Goal: Check status: Check status

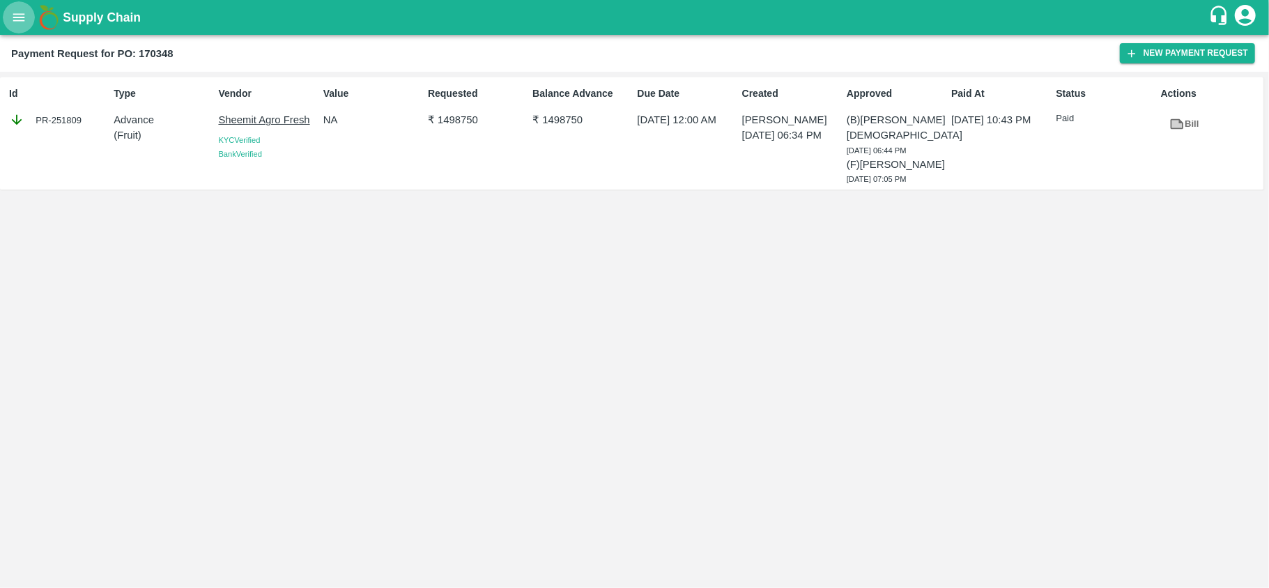
click at [20, 15] on icon "open drawer" at bounding box center [18, 17] width 15 height 15
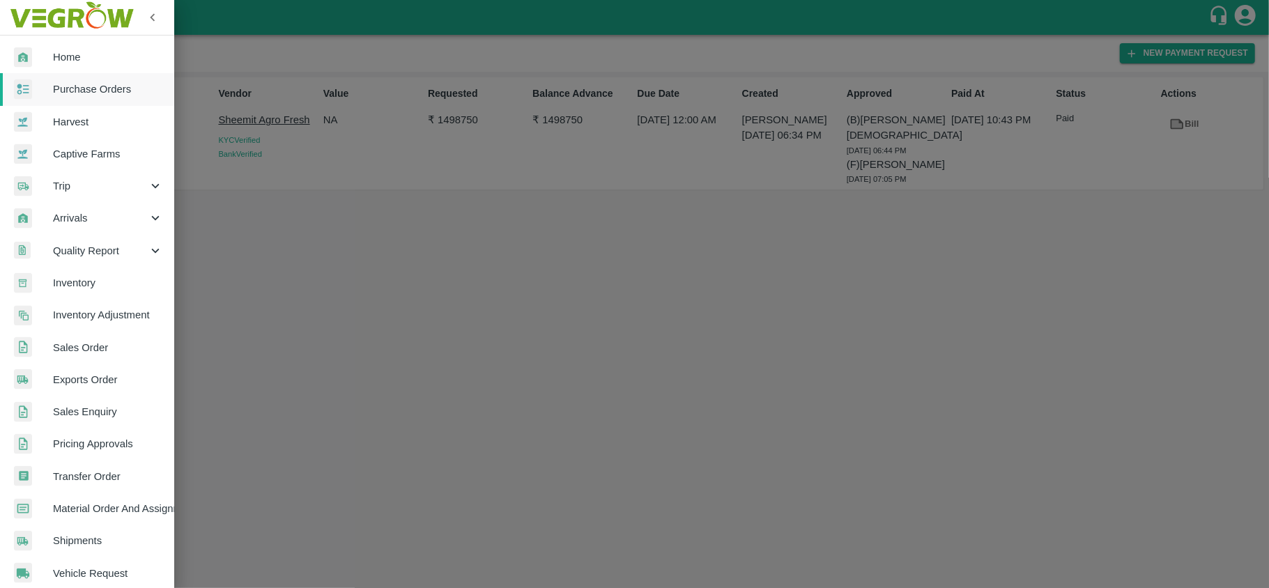
scroll to position [206, 0]
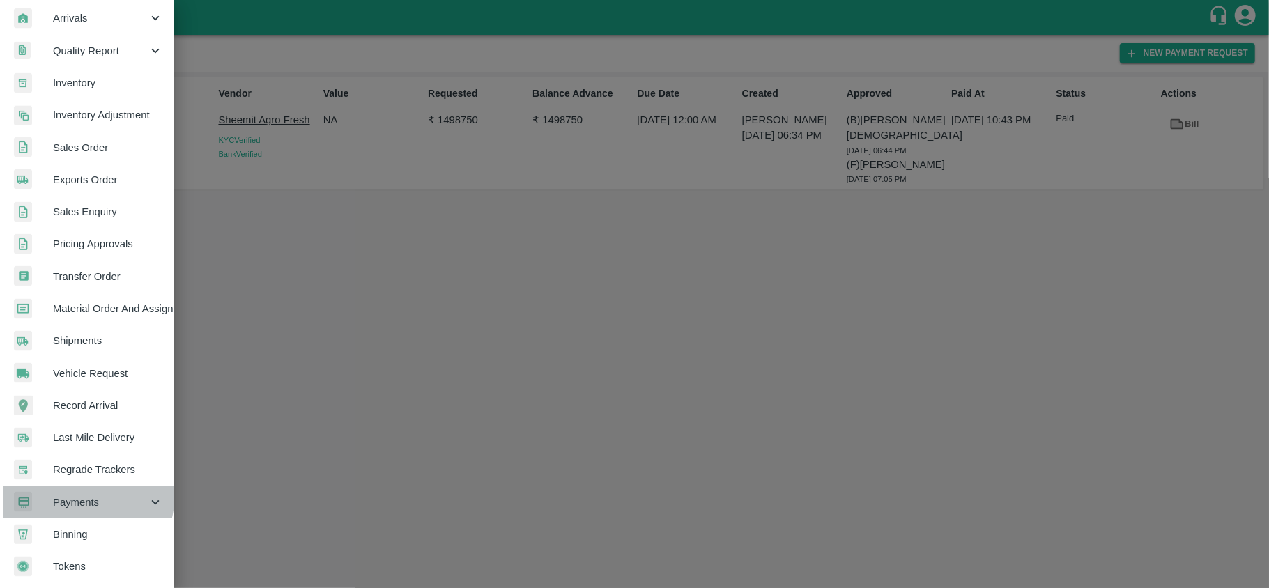
click at [72, 495] on span "Payments" at bounding box center [100, 502] width 95 height 15
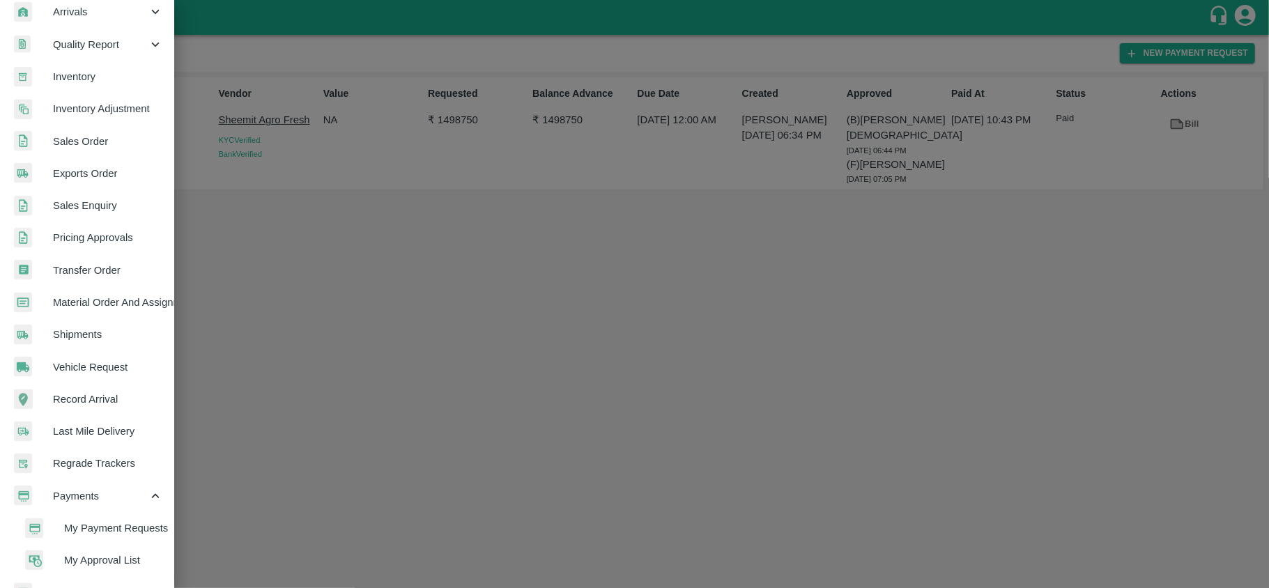
click at [91, 521] on span "My Payment Requests" at bounding box center [113, 528] width 99 height 15
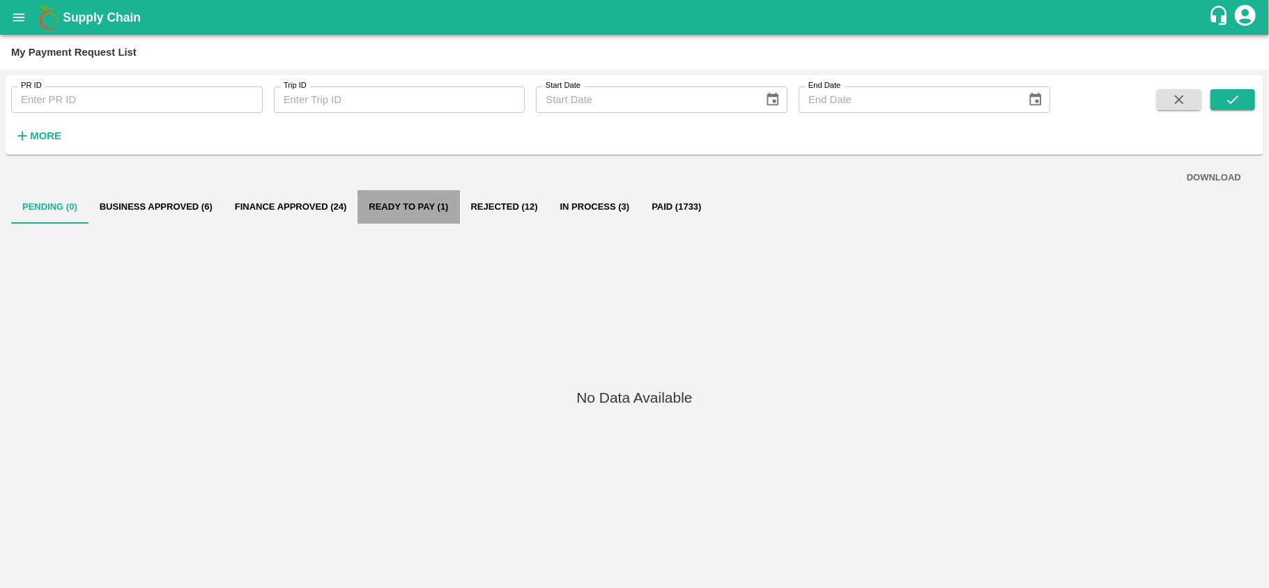
click at [405, 205] on button "Ready To Pay (1)" at bounding box center [409, 206] width 102 height 33
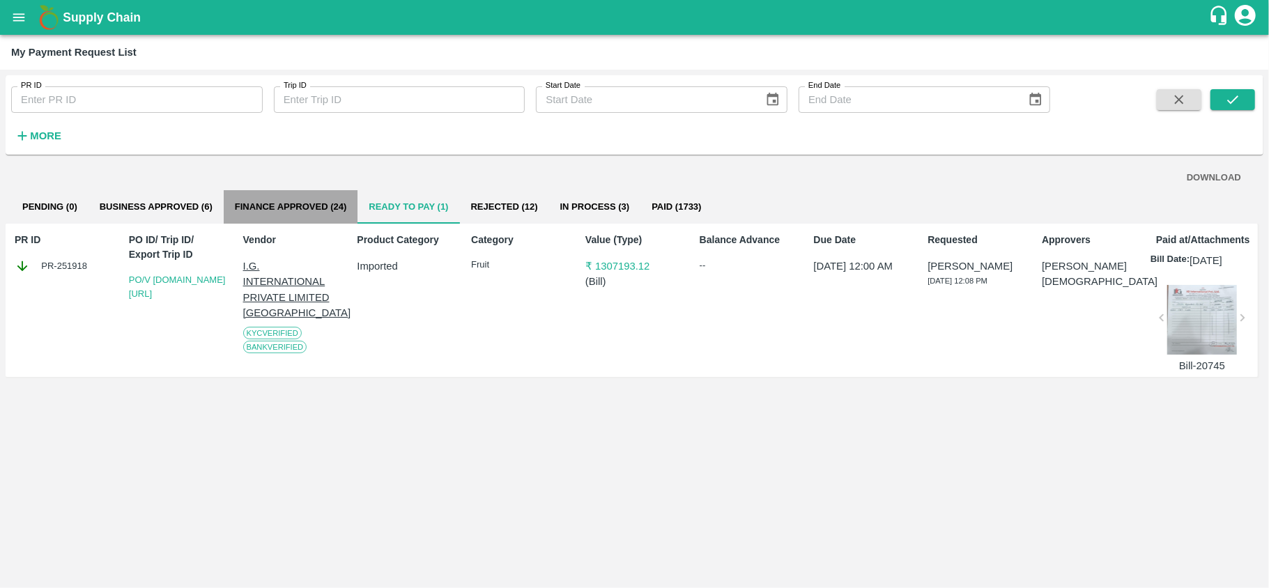
click at [288, 197] on button "Finance Approved (24)" at bounding box center [291, 206] width 135 height 33
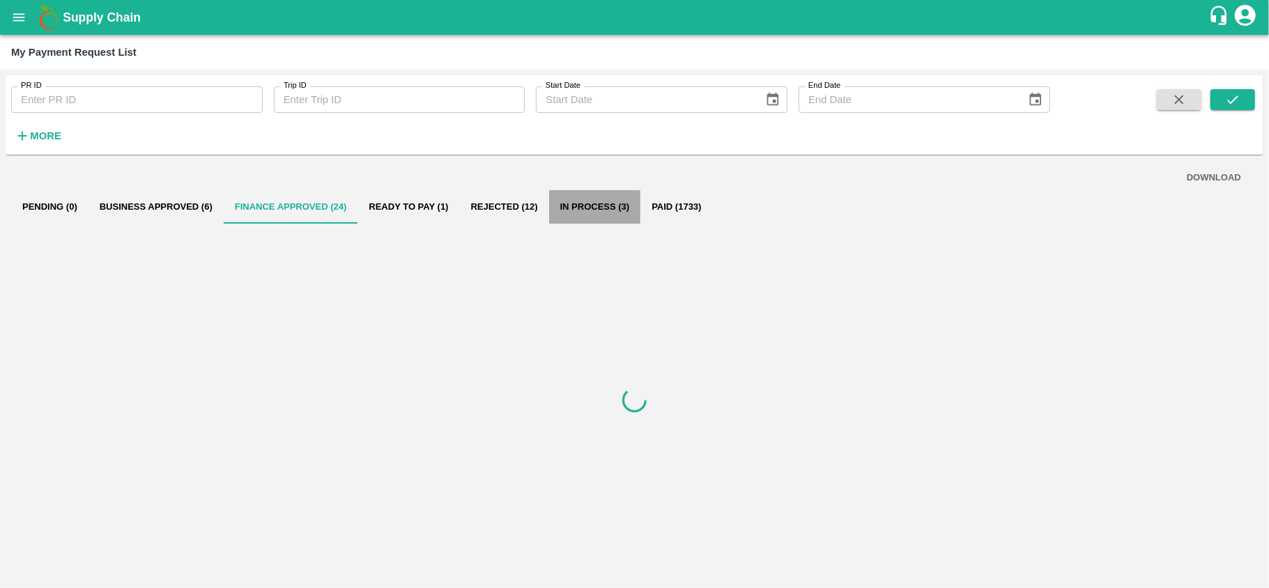
click at [566, 210] on button "In Process (3)" at bounding box center [595, 206] width 92 height 33
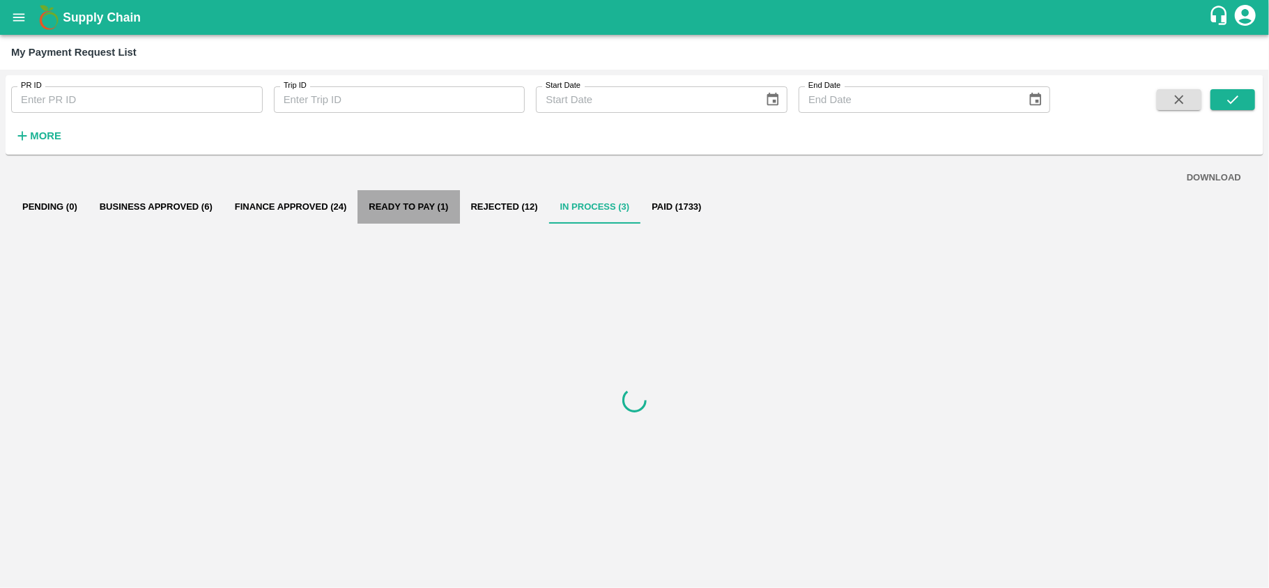
click at [391, 205] on button "Ready To Pay (1)" at bounding box center [409, 206] width 102 height 33
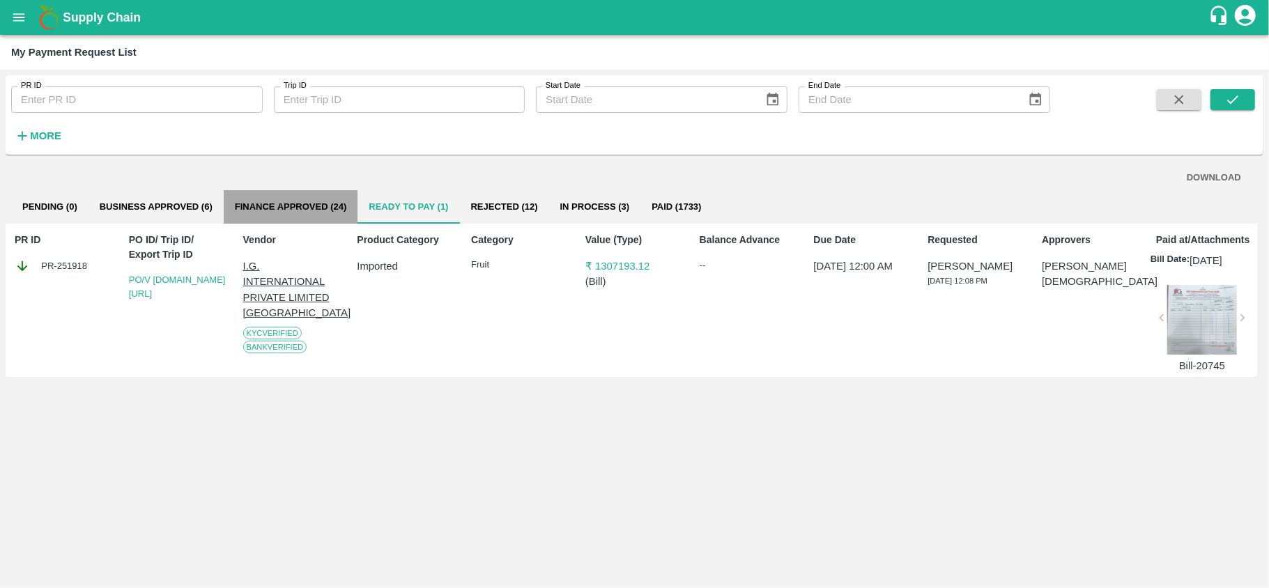
click at [274, 204] on button "Finance Approved (24)" at bounding box center [291, 206] width 135 height 33
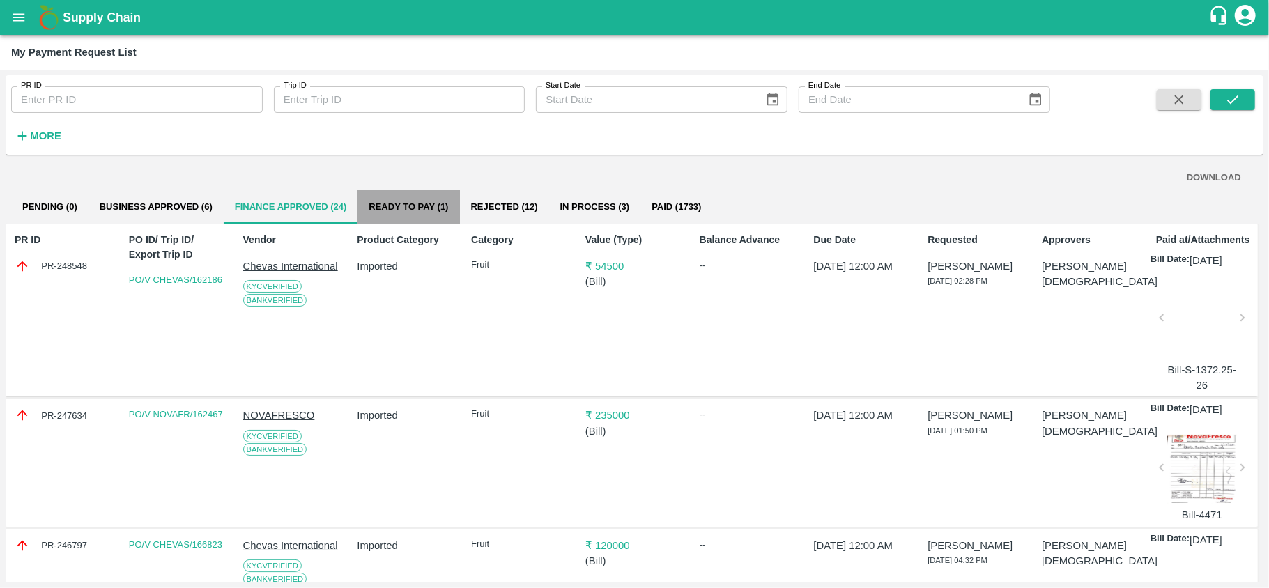
click at [385, 202] on button "Ready To Pay (1)" at bounding box center [409, 206] width 102 height 33
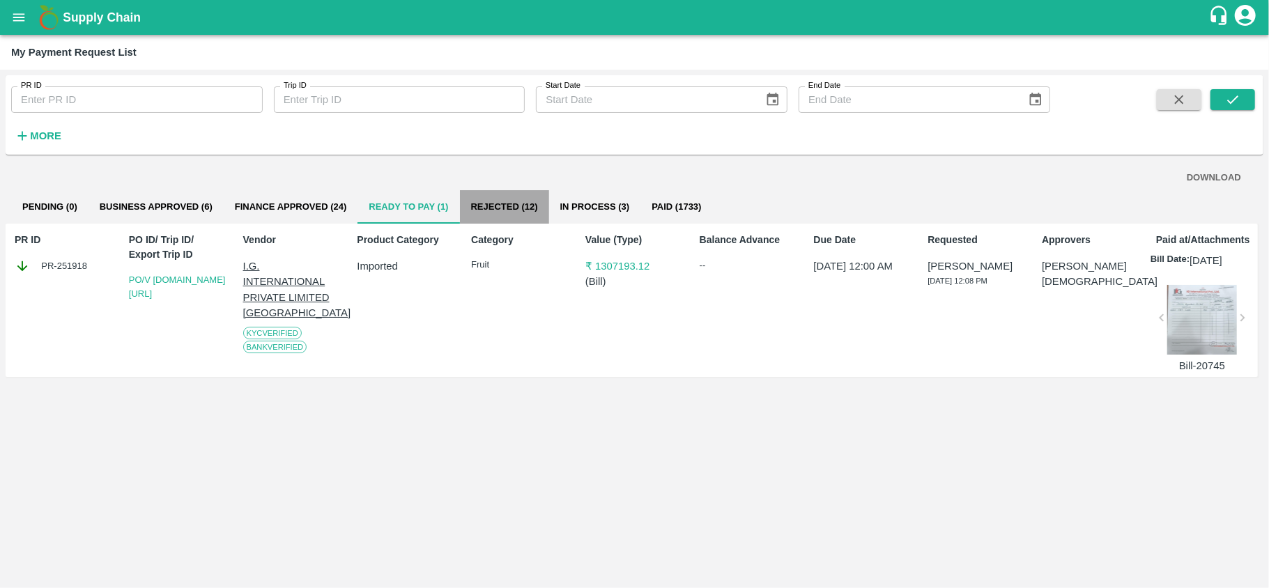
click at [519, 201] on button "Rejected (12)" at bounding box center [504, 206] width 89 height 33
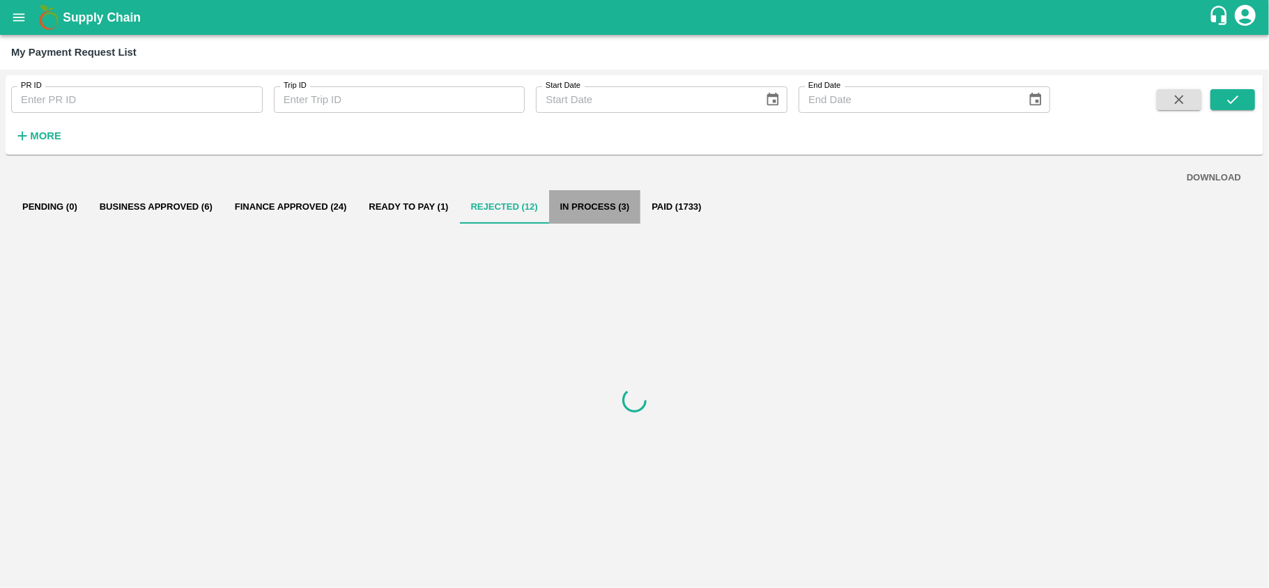
click at [603, 202] on button "In Process (3)" at bounding box center [595, 206] width 92 height 33
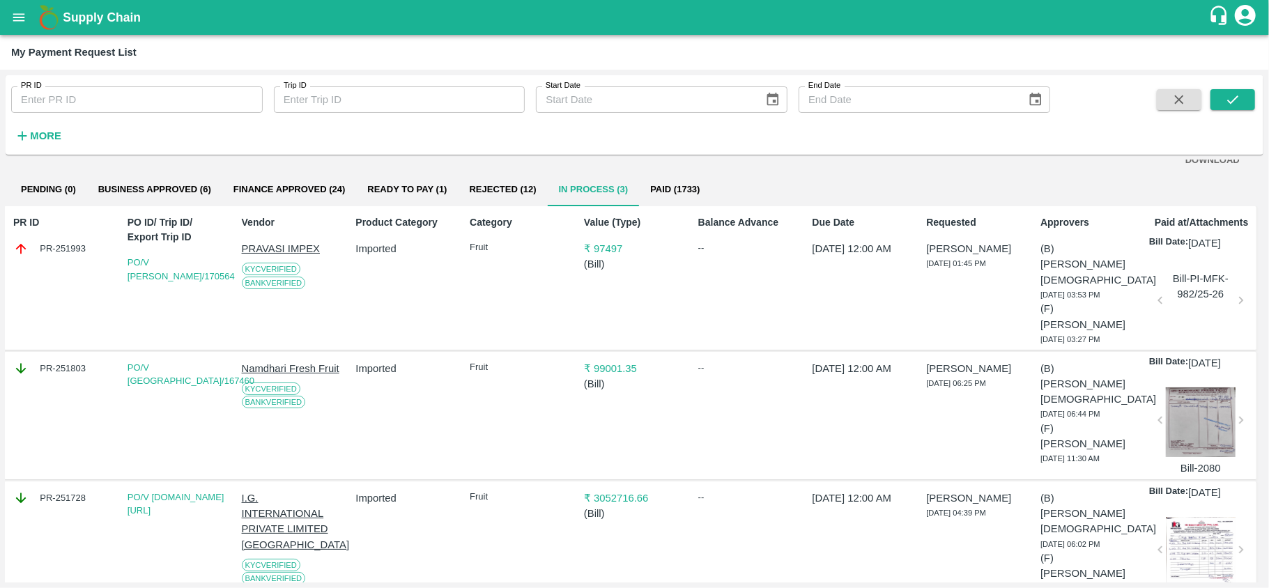
scroll to position [0, 1]
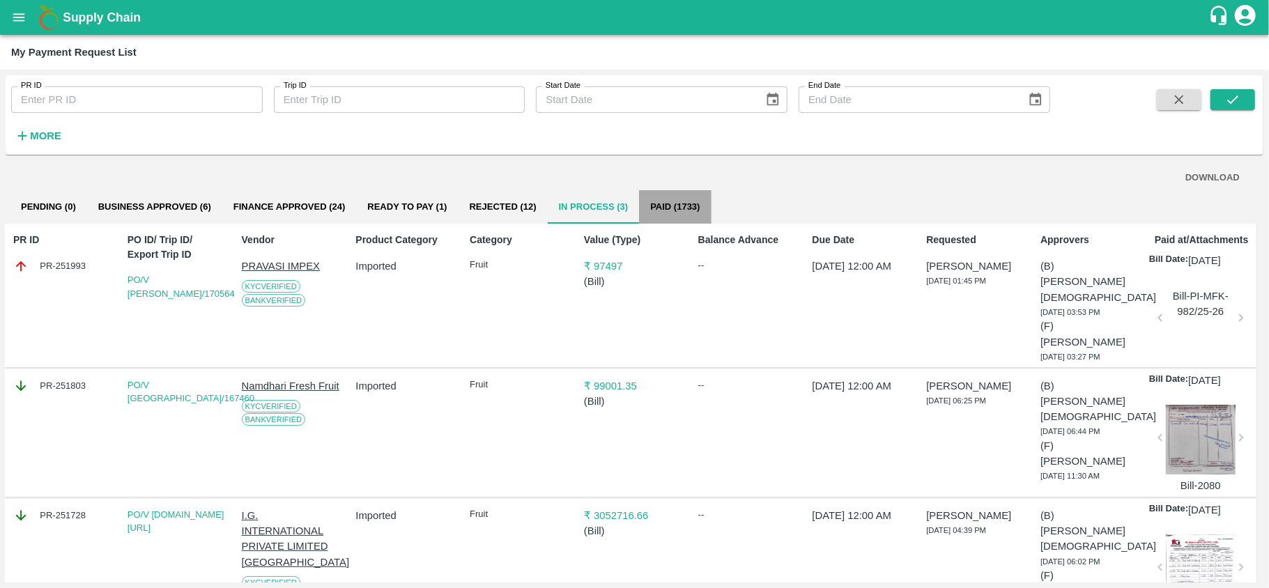
click at [658, 204] on button "Paid (1733)" at bounding box center [675, 206] width 72 height 33
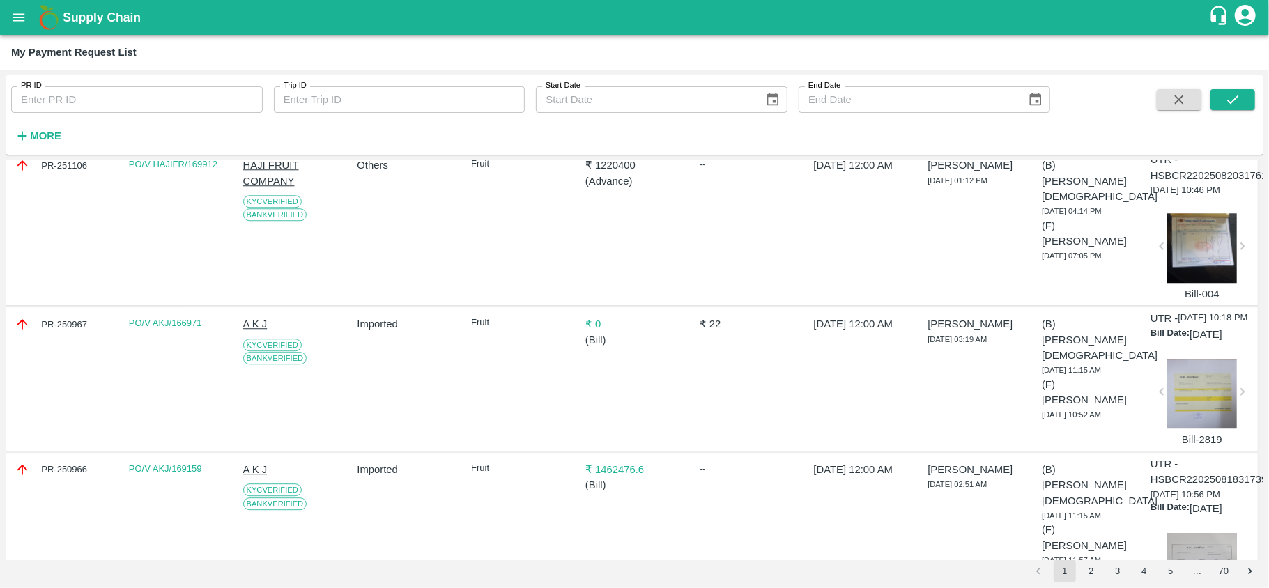
scroll to position [2758, 0]
